Goal: Task Accomplishment & Management: Use online tool/utility

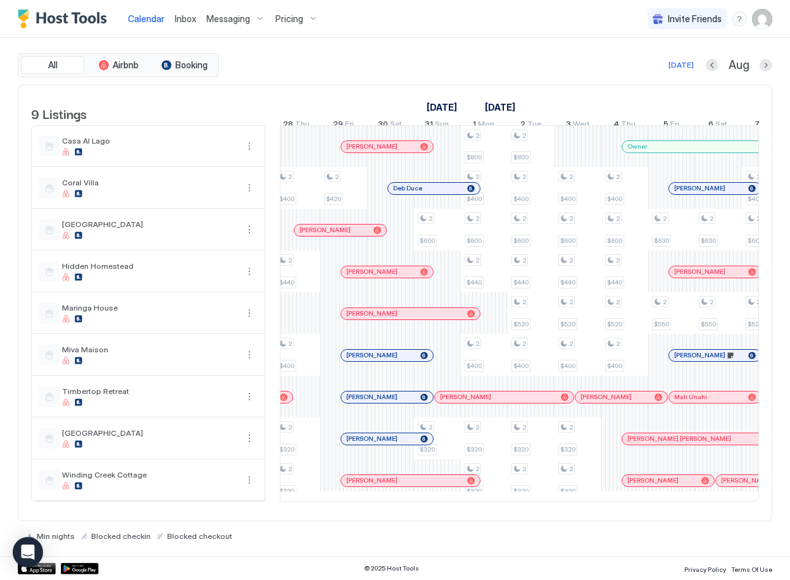
scroll to position [0, 1137]
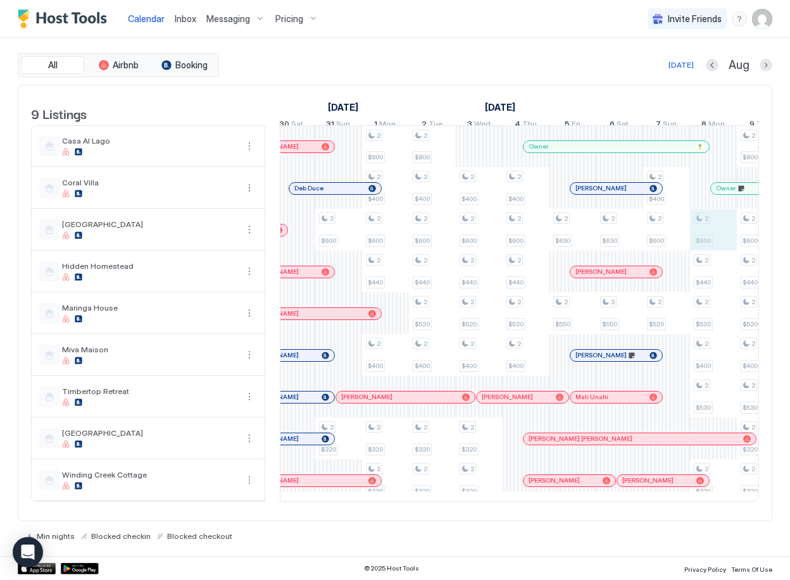
click at [713, 241] on div "2 $800 2 $400 2 $600 2 $530 2 $320 2 $400 2 $530 2 $400 2 $400 2 $600 2 $350 2 …" at bounding box center [222, 313] width 2342 height 375
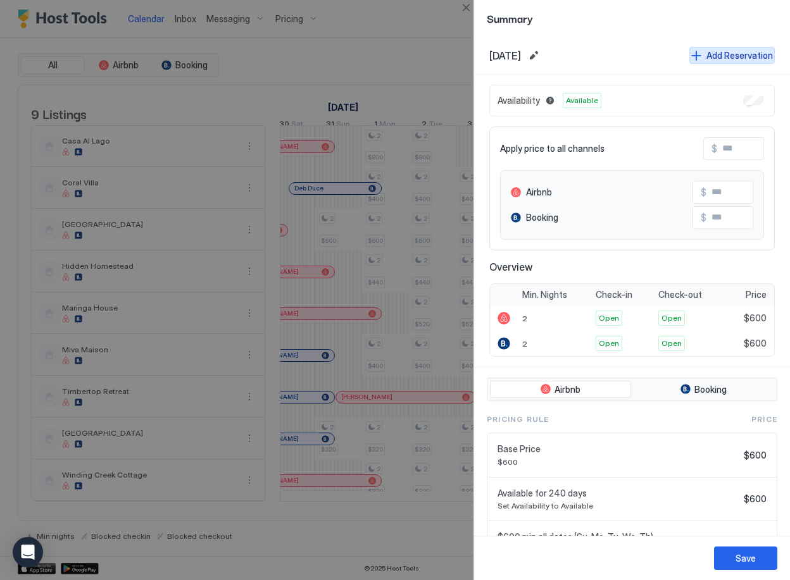
click at [718, 59] on div "Add Reservation" at bounding box center [739, 55] width 66 height 13
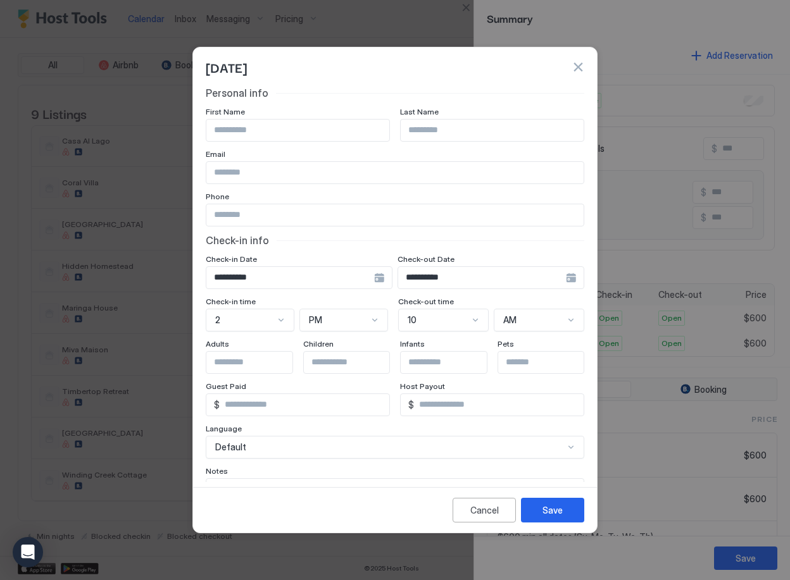
click at [261, 130] on input "Input Field" at bounding box center [297, 131] width 183 height 22
type input "****"
type input "*****"
click at [556, 513] on div "Save" at bounding box center [552, 510] width 20 height 13
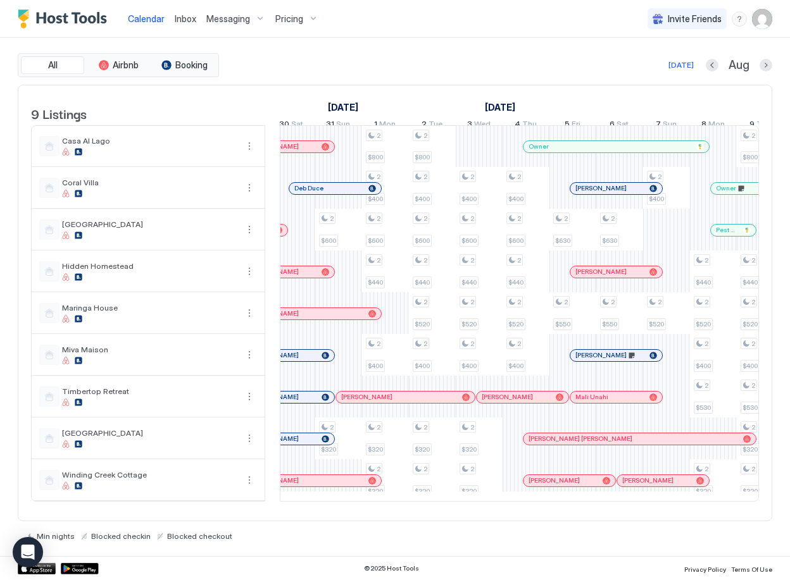
click at [176, 18] on span "Inbox" at bounding box center [186, 18] width 22 height 11
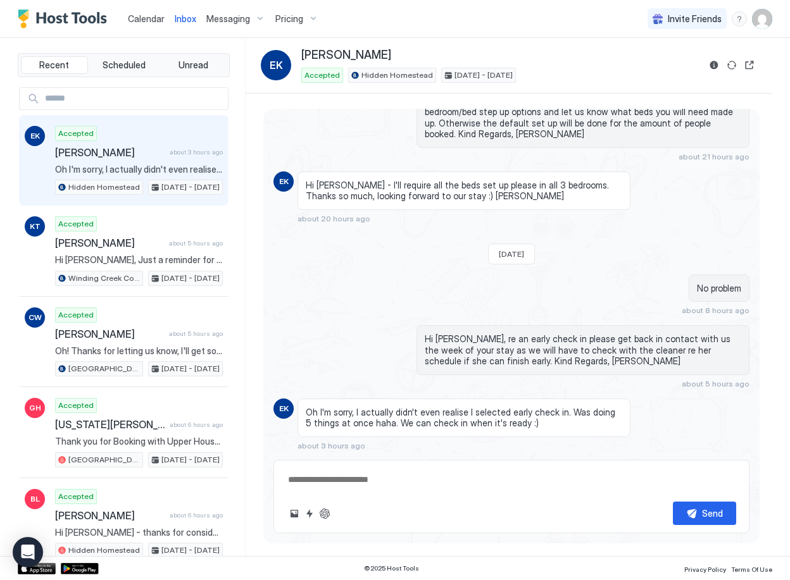
scroll to position [267, 0]
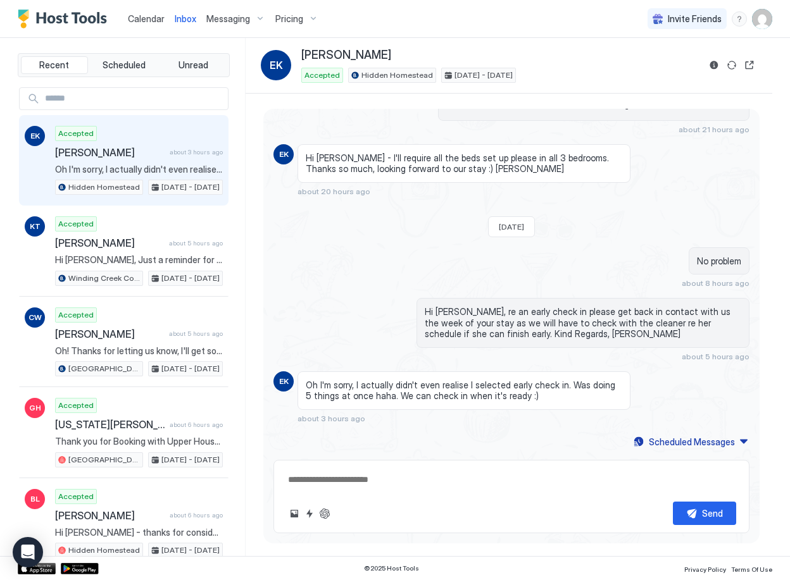
click at [139, 18] on span "Calendar" at bounding box center [146, 18] width 37 height 11
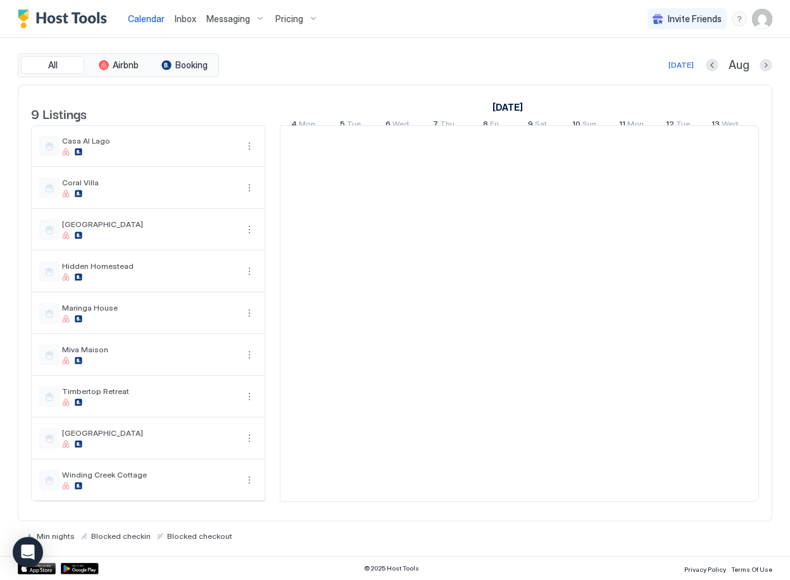
scroll to position [0, 703]
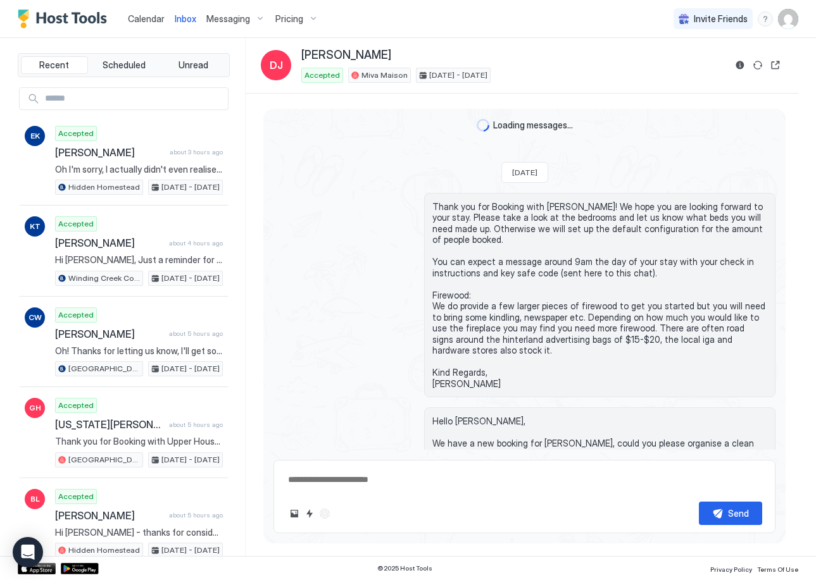
scroll to position [494, 0]
